Goal: Task Accomplishment & Management: Manage account settings

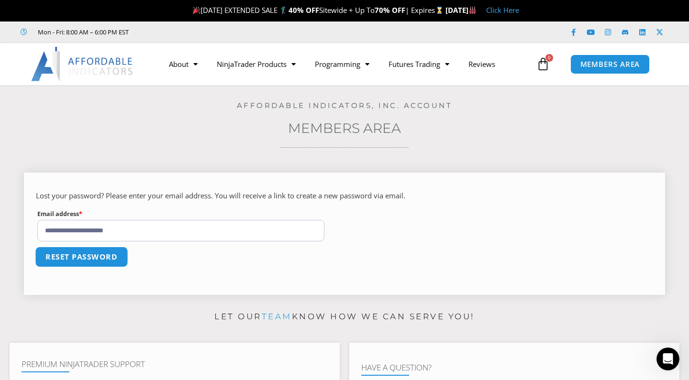
type input "**********"
click at [97, 254] on button "Reset password" at bounding box center [81, 257] width 93 height 21
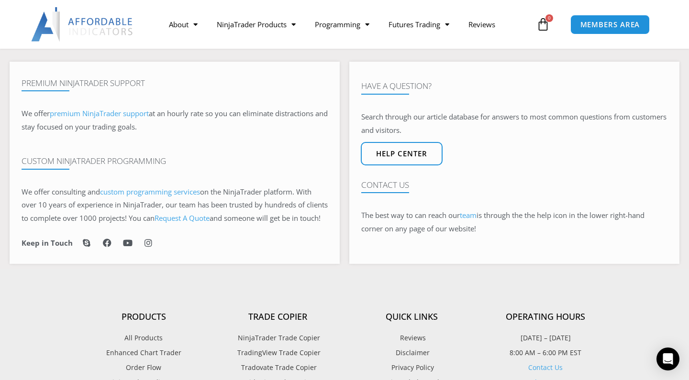
scroll to position [270, 0]
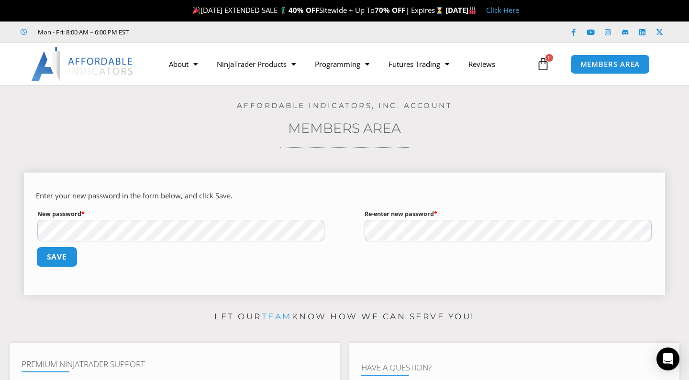
click at [46, 261] on button "Save" at bounding box center [56, 257] width 41 height 21
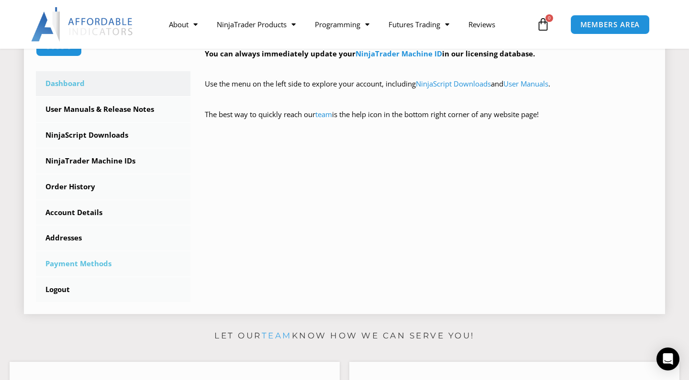
scroll to position [193, 0]
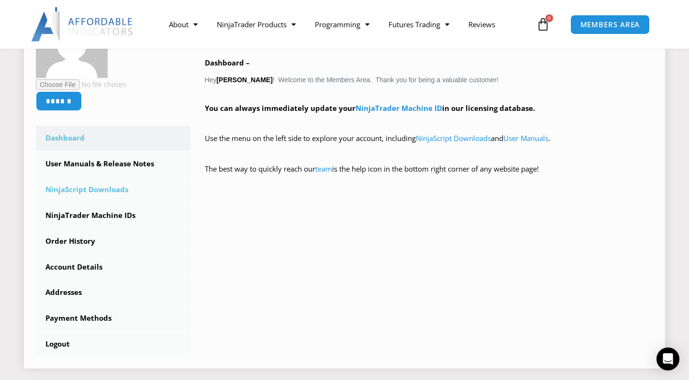
click at [101, 190] on link "NinjaScript Downloads" at bounding box center [113, 190] width 155 height 25
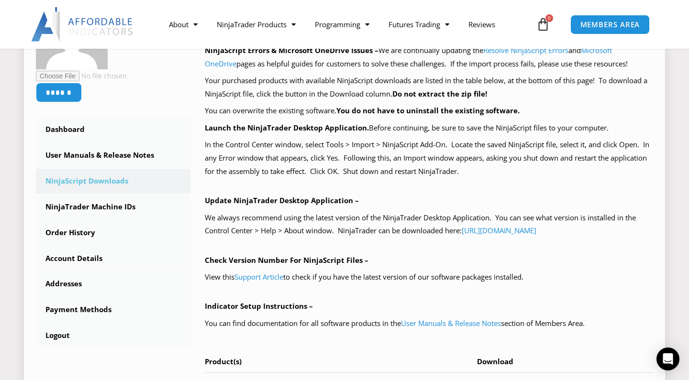
scroll to position [202, 0]
click at [130, 156] on link "User Manuals & Release Notes" at bounding box center [113, 155] width 155 height 25
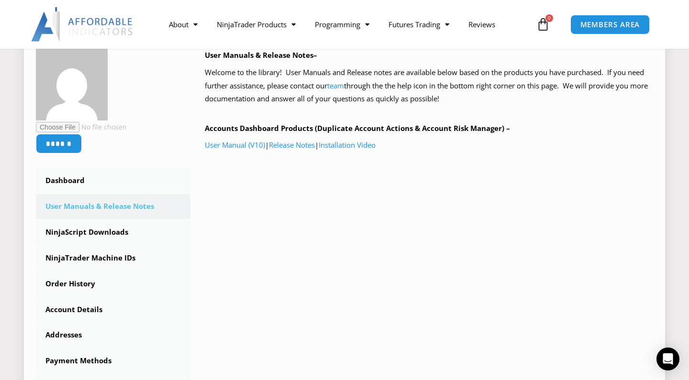
scroll to position [159, 0]
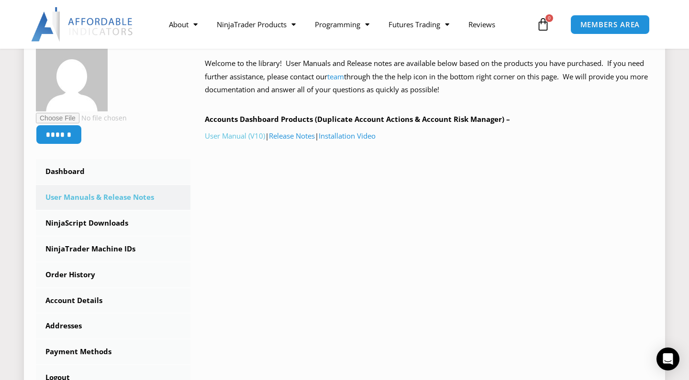
click at [247, 132] on link "User Manual (V10)" at bounding box center [235, 136] width 60 height 10
click at [109, 244] on link "NinjaTrader Machine IDs" at bounding box center [113, 249] width 155 height 25
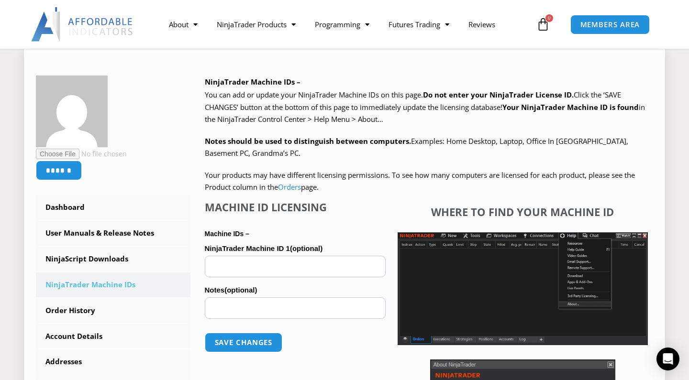
scroll to position [123, 0]
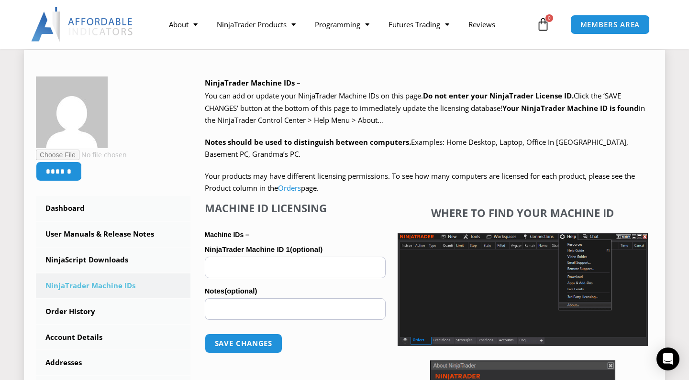
click at [263, 266] on input "NinjaTrader Machine ID 1 (optional)" at bounding box center [295, 268] width 181 height 22
paste input "**********"
type input "**********"
click at [320, 310] on input "Notes (optional)" at bounding box center [295, 310] width 181 height 22
type input "********"
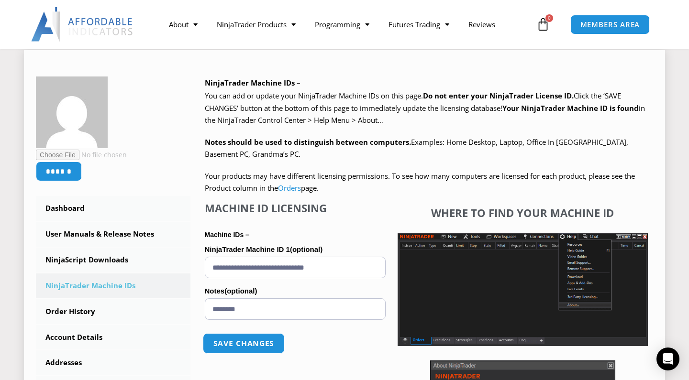
click at [271, 340] on button "Save changes" at bounding box center [243, 344] width 82 height 21
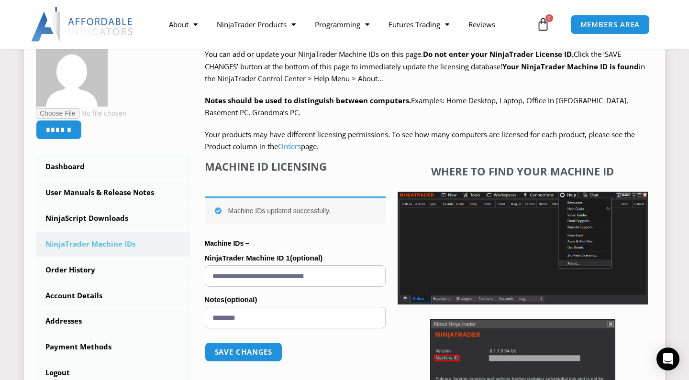
scroll to position [235, 0]
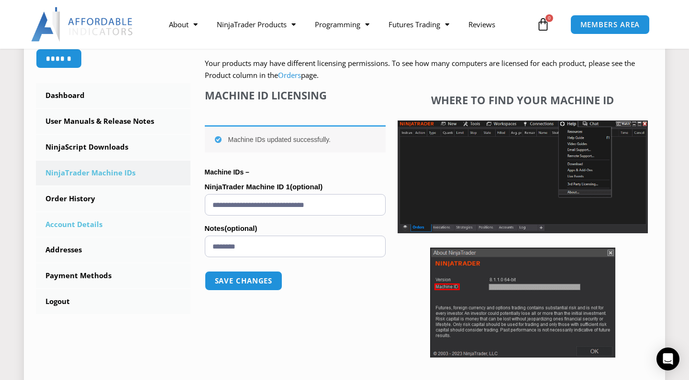
click at [77, 219] on link "Account Details" at bounding box center [113, 224] width 155 height 25
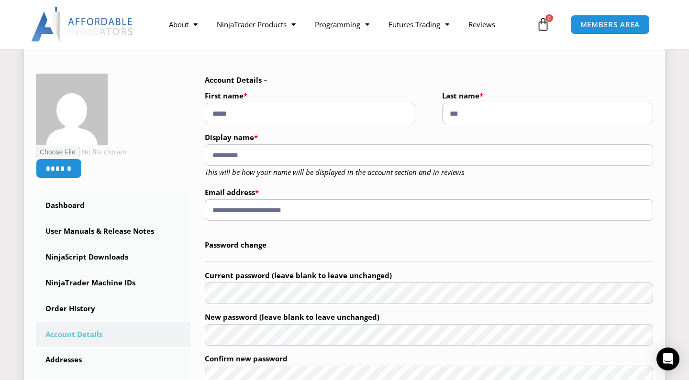
scroll to position [123, 0]
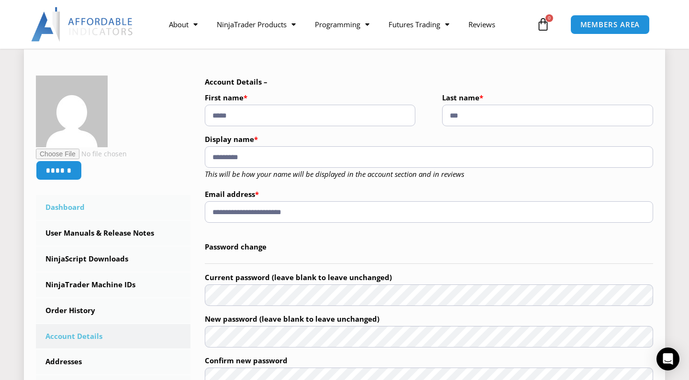
click at [72, 211] on link "Dashboard" at bounding box center [113, 207] width 155 height 25
